Goal: Task Accomplishment & Management: Use online tool/utility

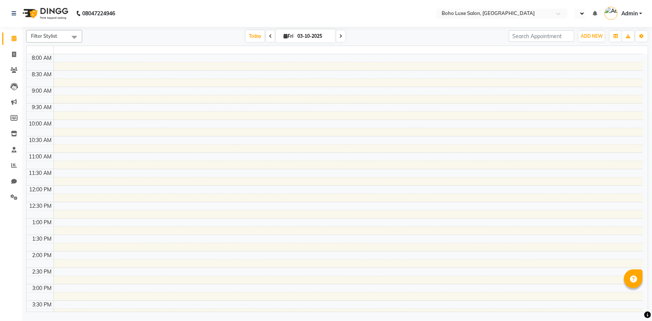
select select "en"
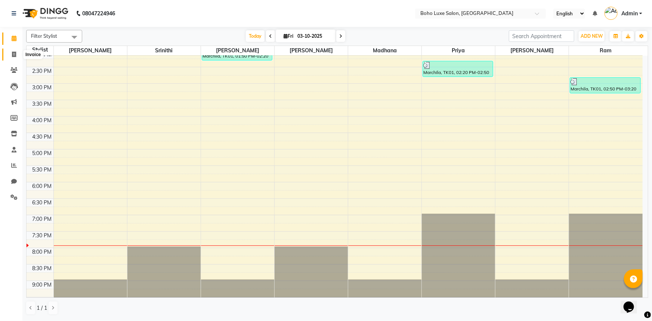
click at [17, 52] on span at bounding box center [13, 54] width 13 height 9
select select "service"
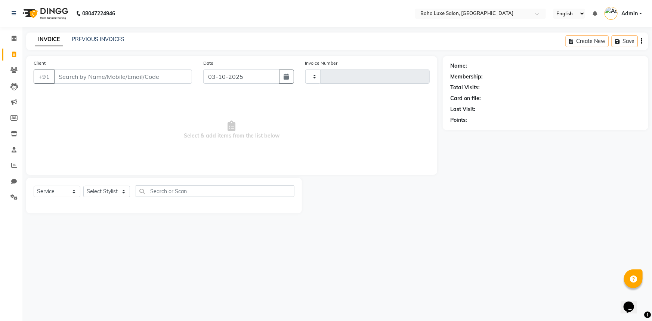
type input "1076"
select select "7694"
click at [74, 39] on link "PREVIOUS INVOICES" at bounding box center [98, 39] width 53 height 7
